Goal: Find specific page/section: Find specific page/section

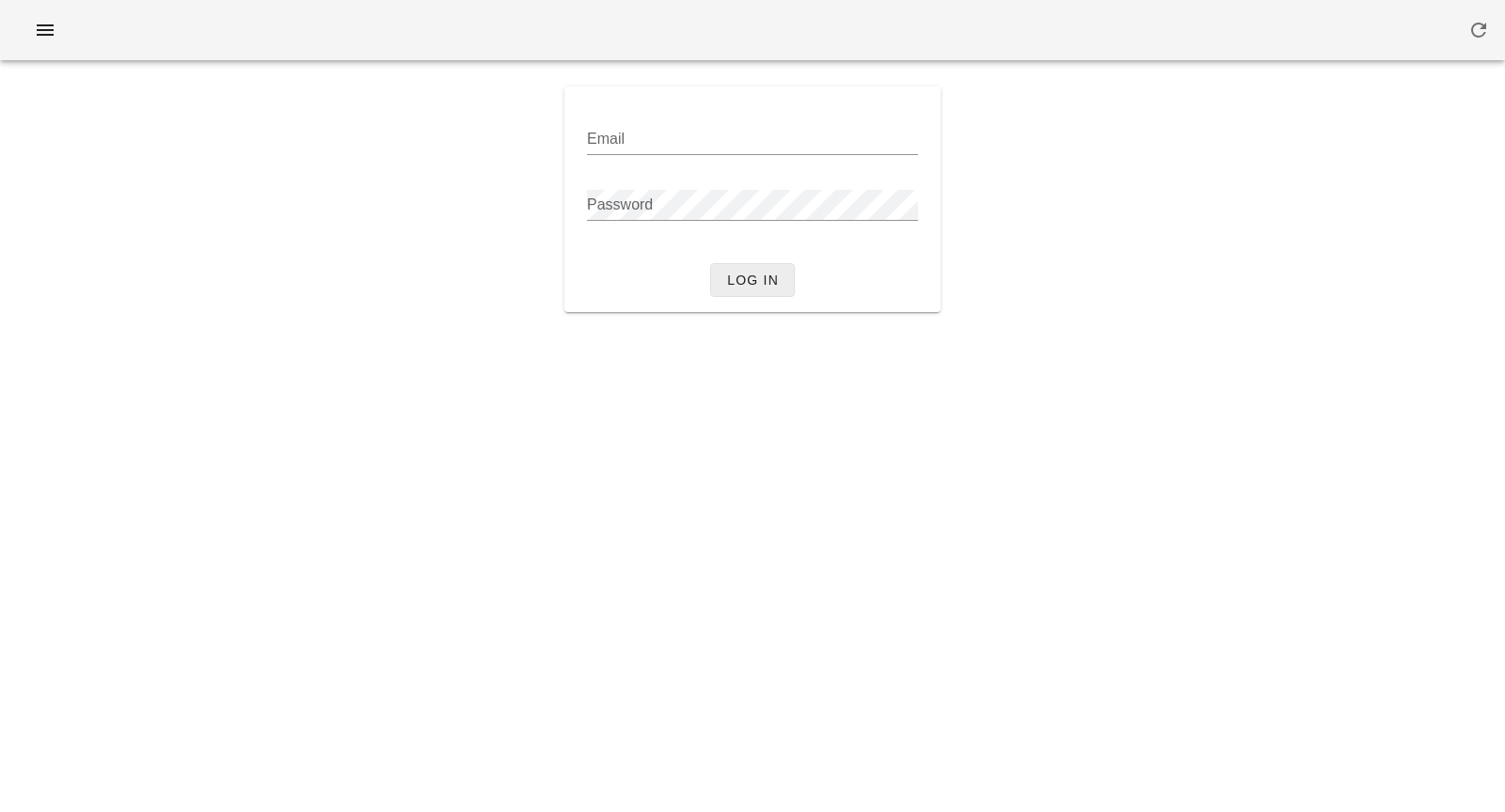
type input "[PERSON_NAME][EMAIL_ADDRESS][DOMAIN_NAME]"
click at [778, 278] on span "Log in" at bounding box center [752, 280] width 53 height 15
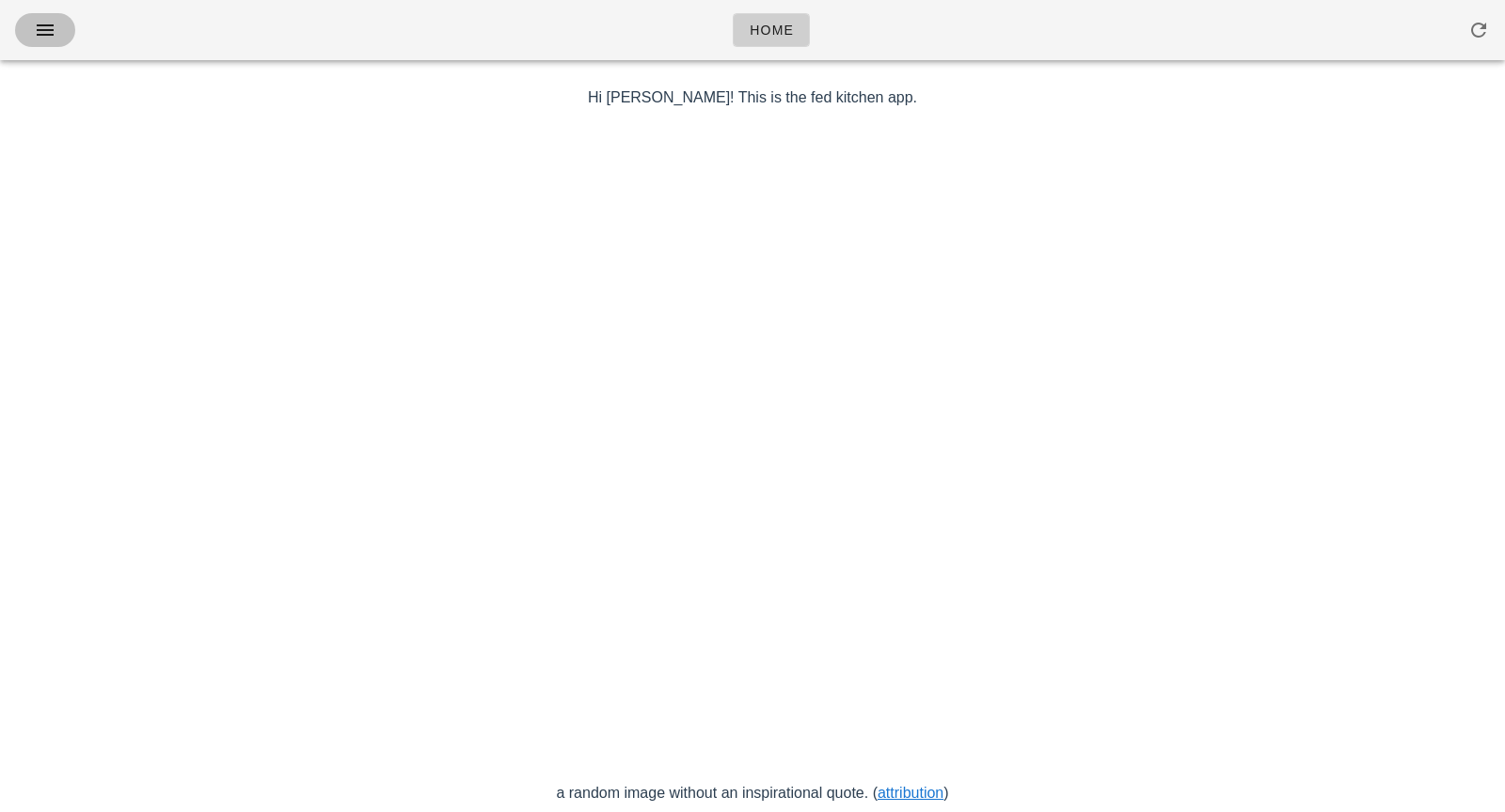
click at [22, 39] on button "button" at bounding box center [45, 30] width 60 height 33
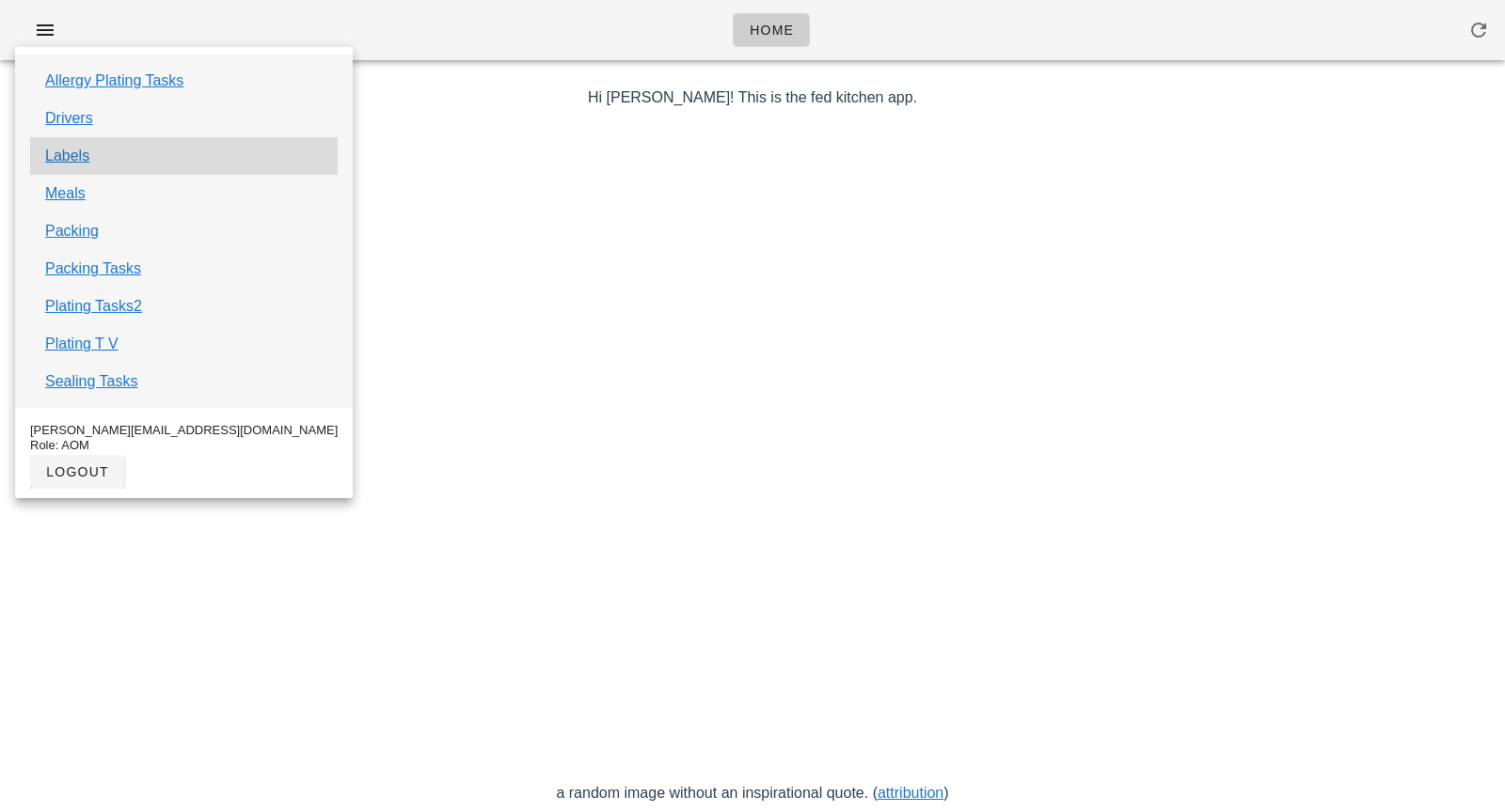
click at [131, 160] on div "Labels" at bounding box center [183, 156] width 307 height 37
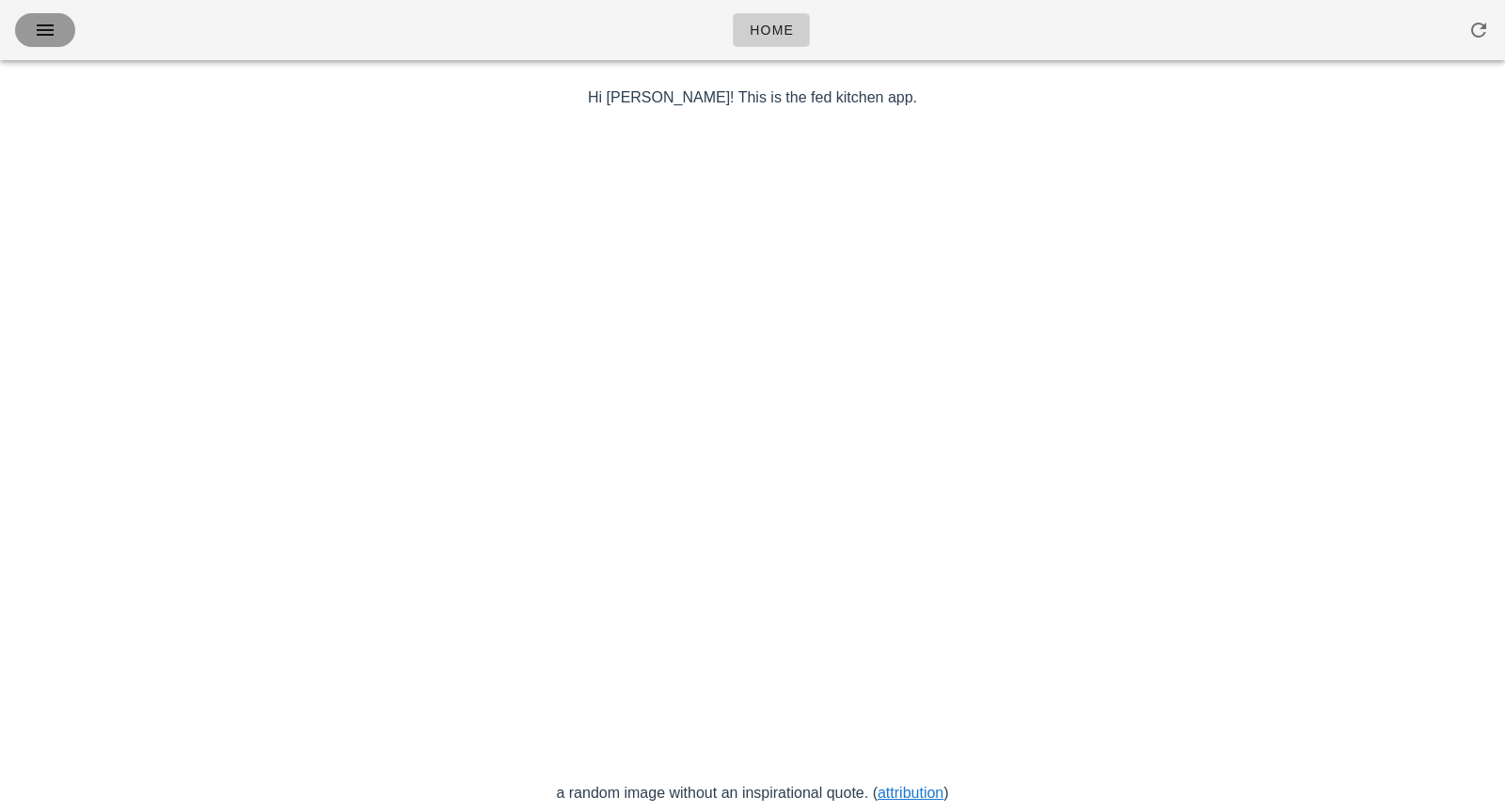
click at [51, 23] on icon "button" at bounding box center [45, 31] width 23 height 23
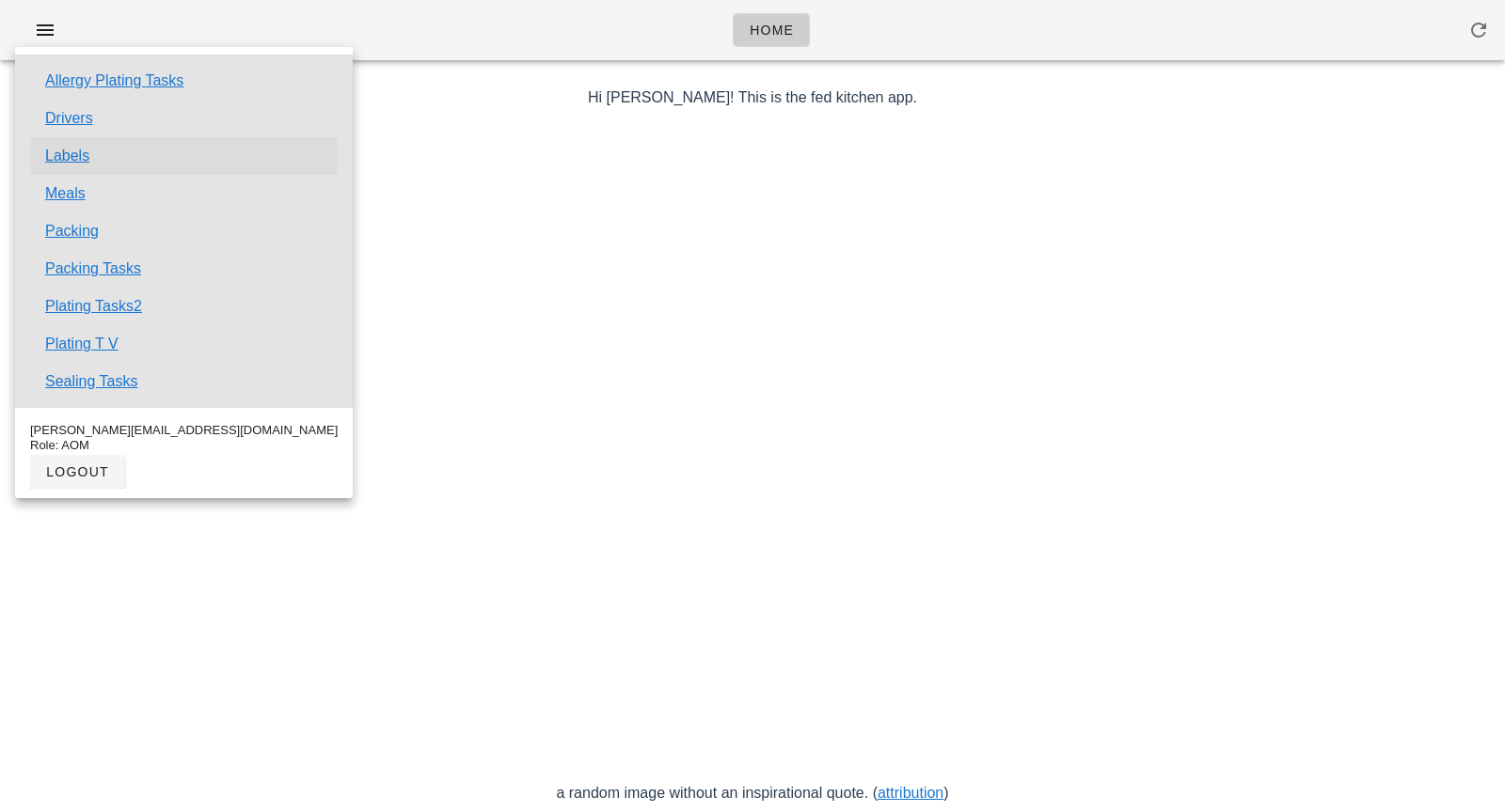
click at [65, 151] on link "Labels" at bounding box center [67, 156] width 44 height 23
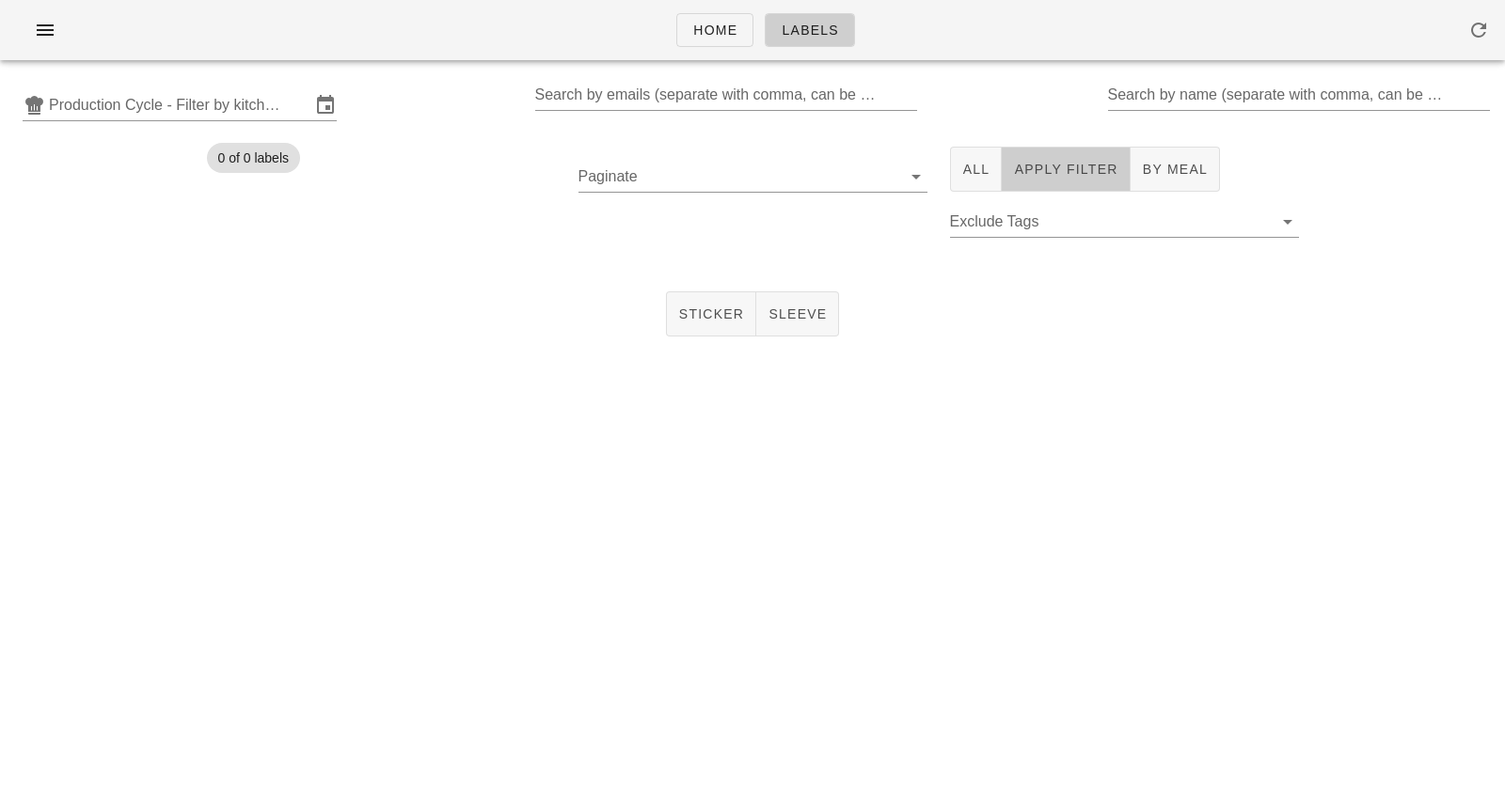
click at [1064, 172] on span "Apply Filter" at bounding box center [1065, 169] width 104 height 15
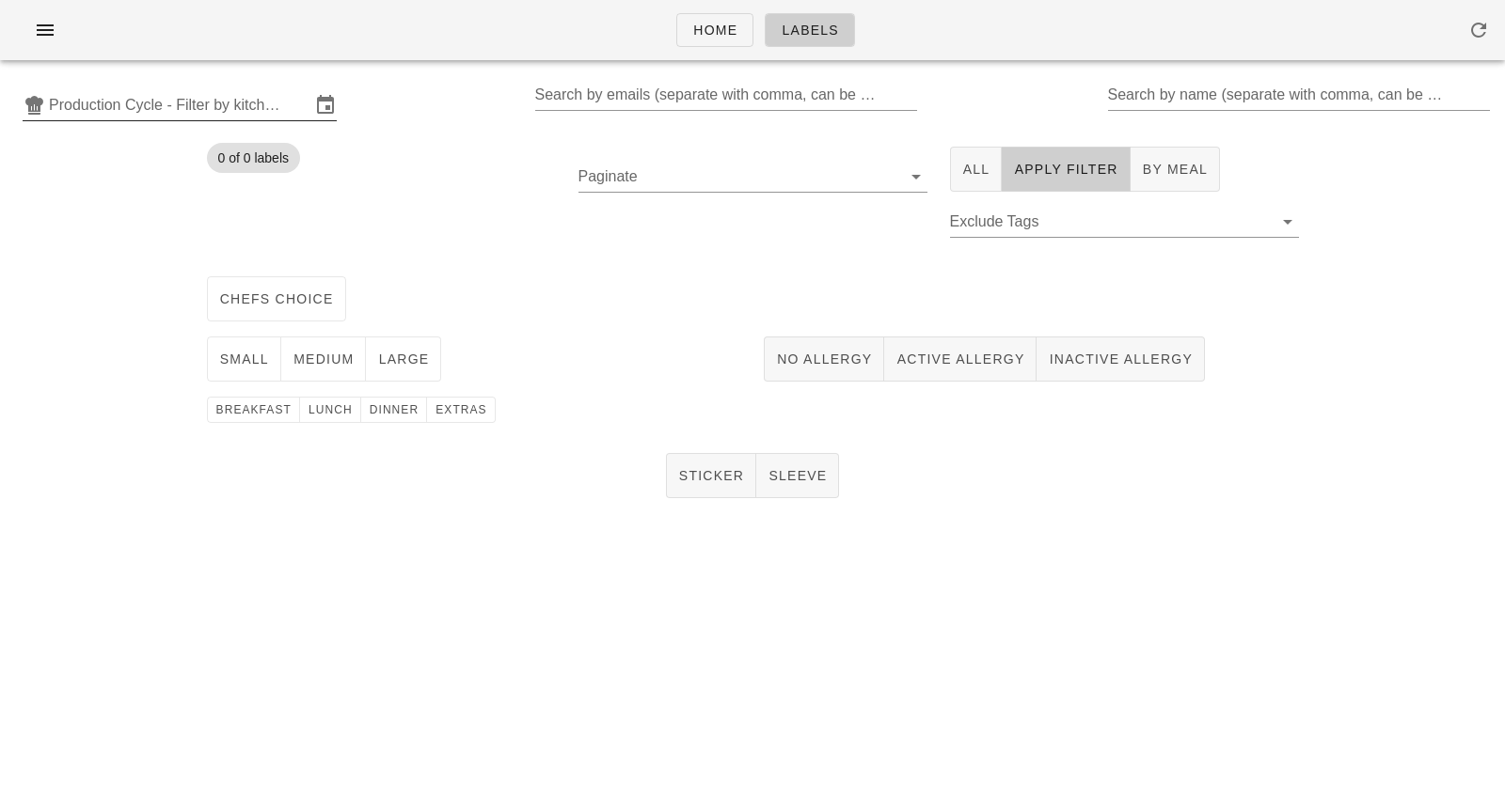
click at [175, 112] on input "Production Cycle - Filter by kitchen production schedules" at bounding box center [179, 104] width 261 height 30
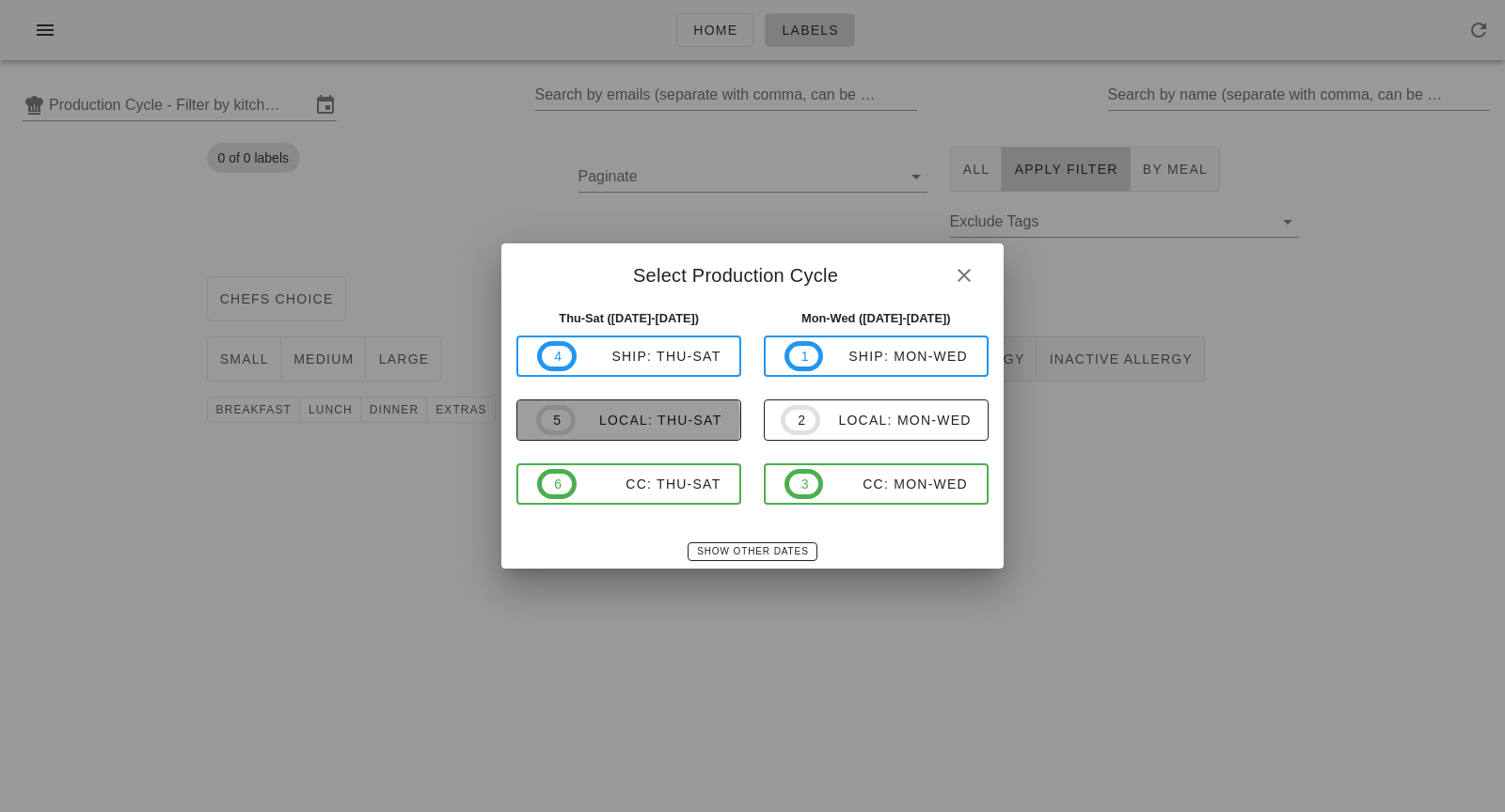
click at [592, 428] on div "local: Thu-Sat" at bounding box center [649, 421] width 146 height 15
type input "local: Thu-Sat ([DATE]-[DATE])"
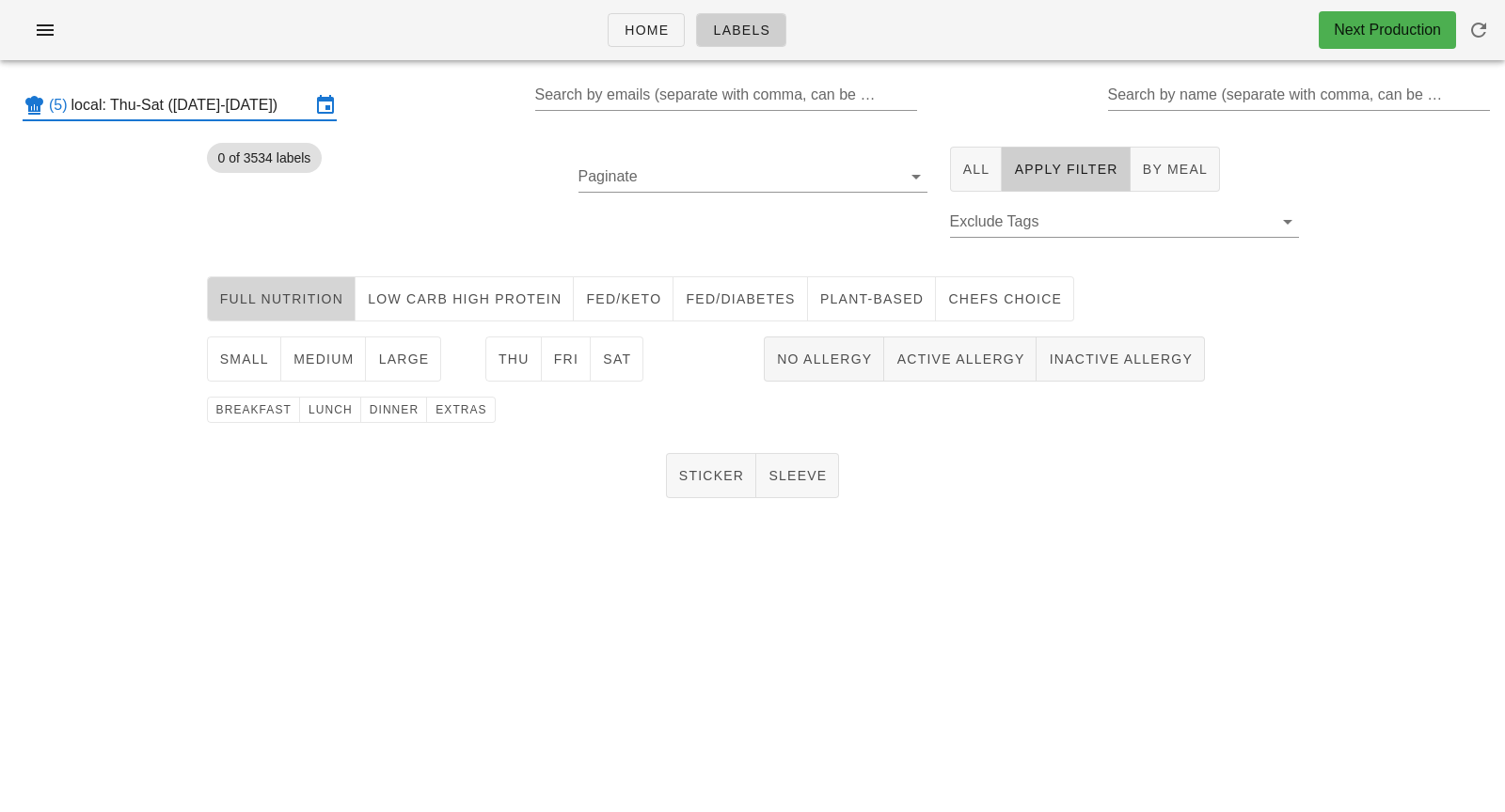
click at [287, 310] on button "Full Nutrition" at bounding box center [281, 298] width 149 height 45
click at [230, 359] on span "small" at bounding box center [244, 360] width 50 height 15
click at [308, 359] on span "medium" at bounding box center [323, 360] width 62 height 15
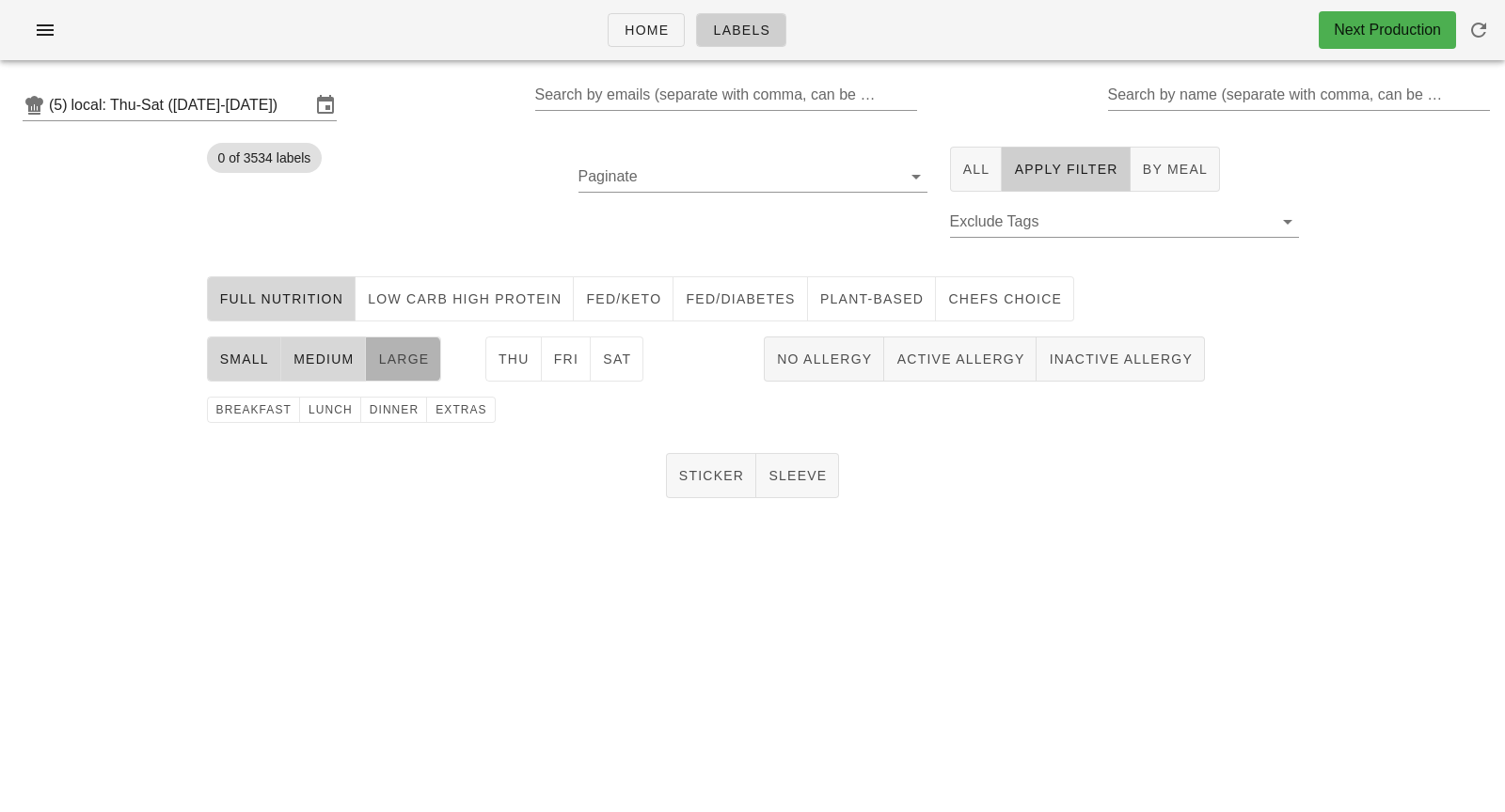
click at [382, 359] on span "large" at bounding box center [403, 360] width 52 height 15
click at [508, 363] on span "Thu" at bounding box center [513, 360] width 32 height 15
click at [307, 416] on span "lunch" at bounding box center [329, 410] width 45 height 13
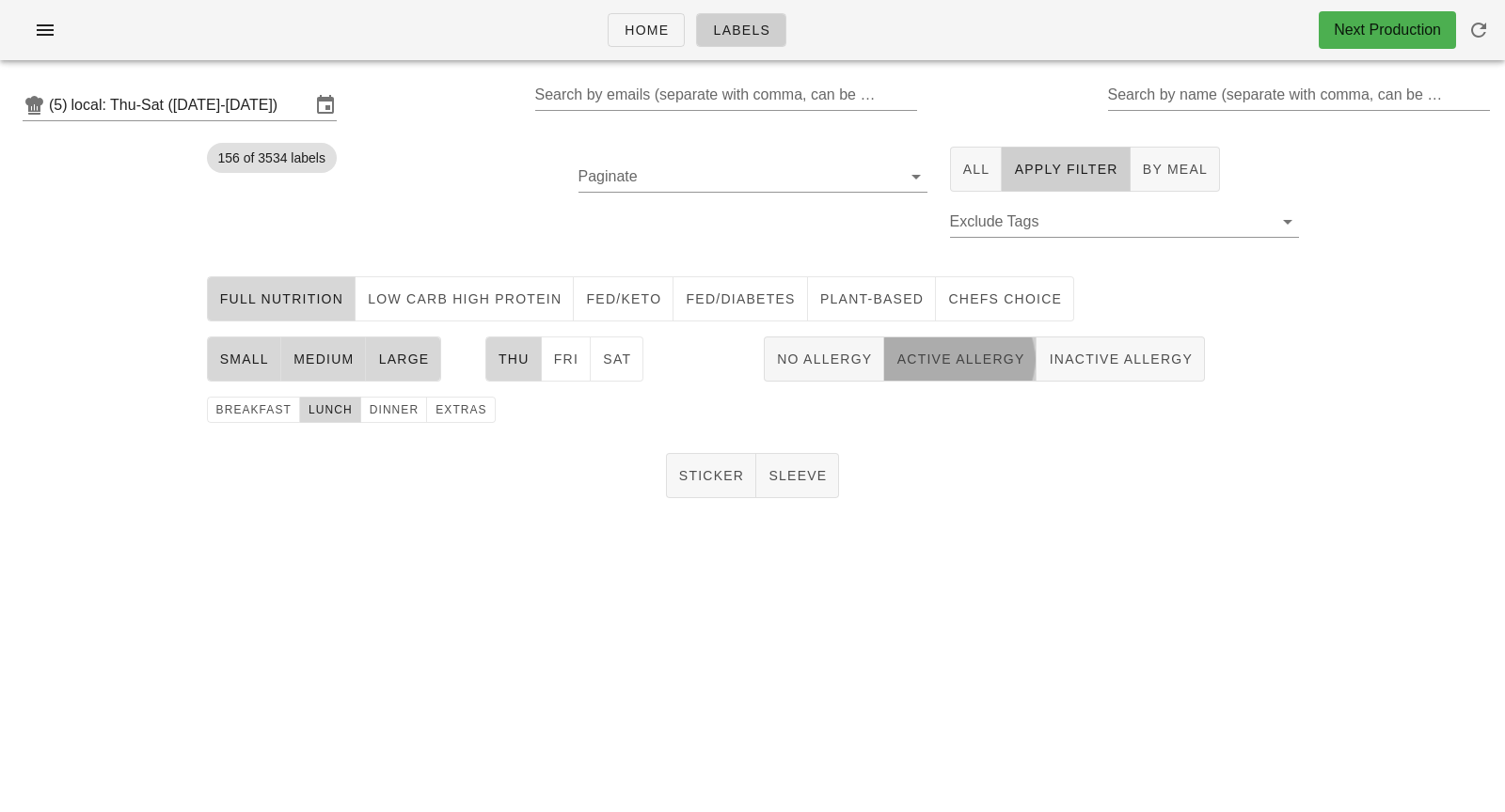
click at [946, 369] on button "Active Allergy" at bounding box center [960, 359] width 152 height 45
click at [716, 471] on span "Sticker" at bounding box center [712, 476] width 67 height 15
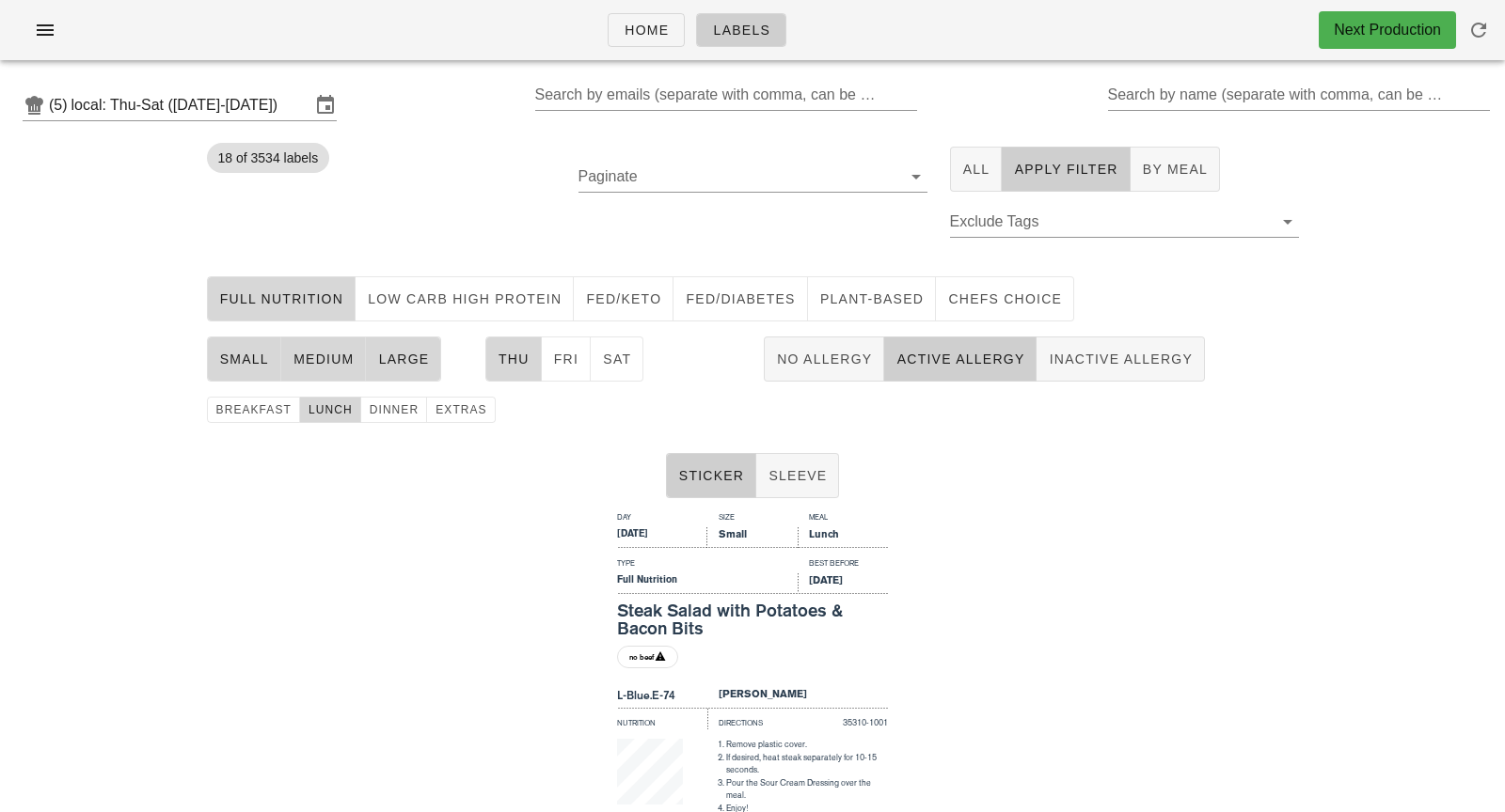
click at [1029, 638] on div "Day Size Meal [DATE] Small Lunch Type Best Before Full Nutrition [DATE] Steak S…" at bounding box center [752, 732] width 1505 height 451
